Goal: Feedback & Contribution: Submit feedback/report problem

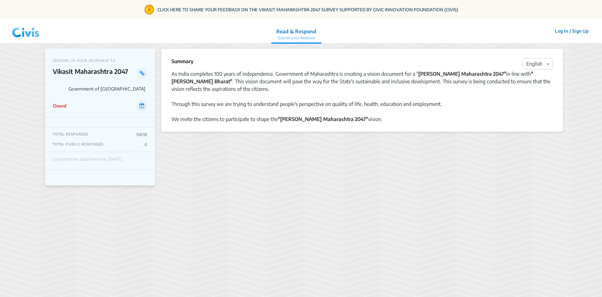
drag, startPoint x: 169, startPoint y: 60, endPoint x: 403, endPoint y: 118, distance: 241.1
click at [403, 118] on div "Summary × English As India completes 100 years of independence, Government of M…" at bounding box center [362, 90] width 402 height 83
click at [305, 100] on div "Through this survey we are trying to understand people's perspective on quality…" at bounding box center [361, 104] width 381 height 8
drag, startPoint x: 173, startPoint y: 116, endPoint x: 374, endPoint y: 126, distance: 200.9
click at [374, 126] on div "Summary × English As India completes 100 years of independence, Government of M…" at bounding box center [362, 90] width 402 height 83
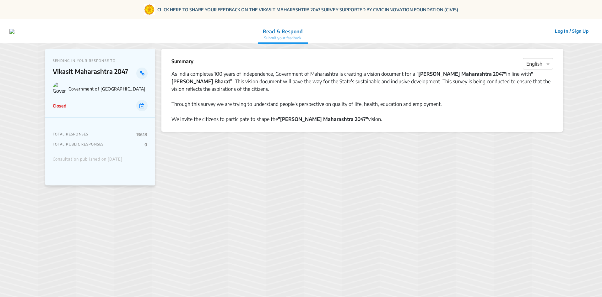
click at [379, 124] on div "Summary × English As India completes 100 years of independence, Government of M…" at bounding box center [362, 90] width 402 height 83
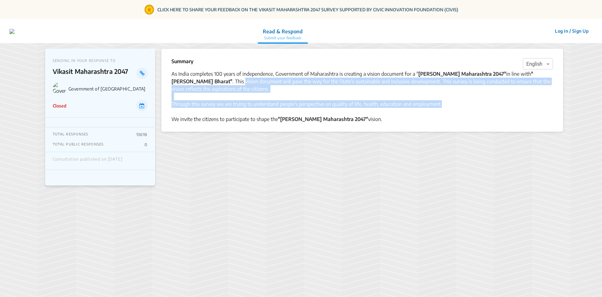
drag, startPoint x: 455, startPoint y: 105, endPoint x: 171, endPoint y: 81, distance: 284.8
click at [171, 81] on div "As India completes 100 years of independence, Government of Maharashtra is crea…" at bounding box center [361, 96] width 381 height 53
click at [383, 105] on div "Through this survey we are trying to understand people's perspective on quality…" at bounding box center [361, 104] width 381 height 8
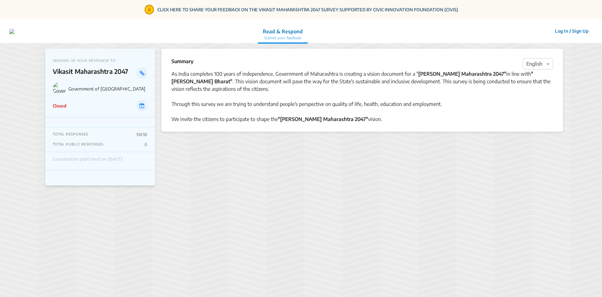
click at [429, 101] on div "Through this survey we are trying to understand people's perspective on quality…" at bounding box center [361, 104] width 381 height 8
click at [219, 11] on link "CLICK HERE TO SHARE YOUR FEEDBACK ON THE VIKASIT MAHARASHTRA 2047 SURVEY SUPPOR…" at bounding box center [307, 9] width 301 height 7
